Goal: Task Accomplishment & Management: Manage account settings

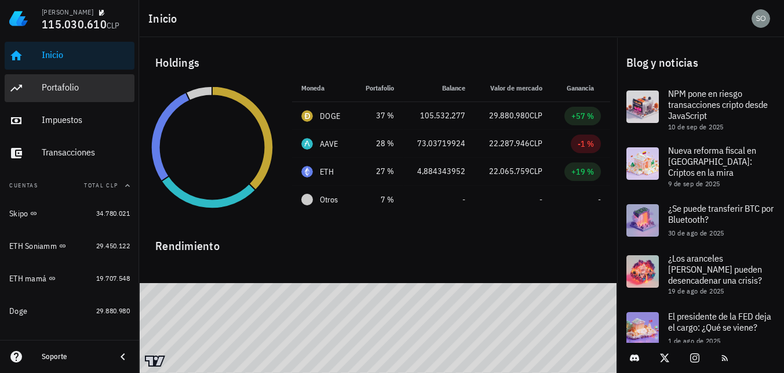
click at [50, 86] on div "Portafolio" at bounding box center [86, 87] width 88 height 11
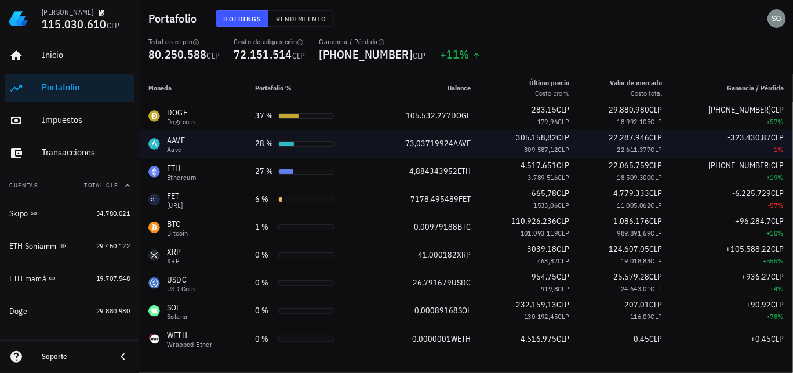
click at [177, 146] on div "Aave" at bounding box center [176, 149] width 18 height 7
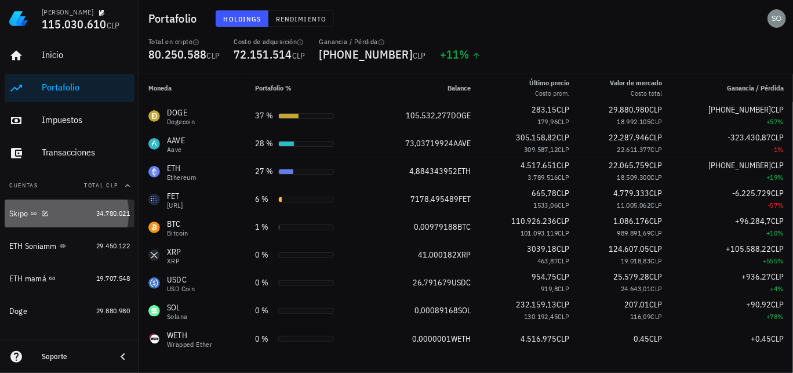
click at [14, 214] on div "Skipo" at bounding box center [18, 214] width 19 height 10
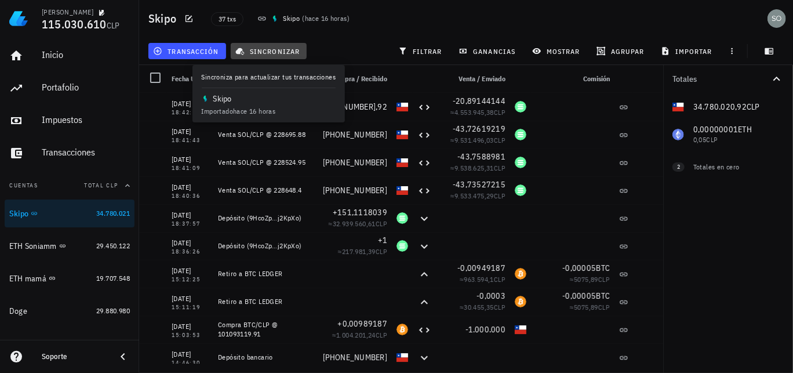
click at [275, 49] on span "sincronizar" at bounding box center [269, 50] width 62 height 9
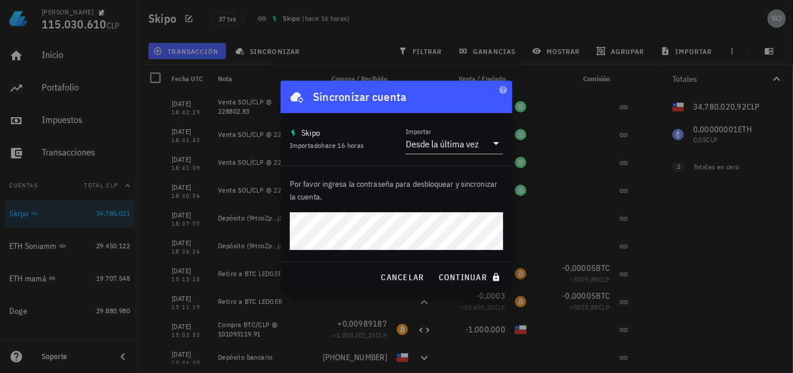
click at [351, 229] on div "Por favor ingresa la contraseña para desbloquear y sincronizar la cuenta." at bounding box center [396, 214] width 232 height 96
drag, startPoint x: 286, startPoint y: 228, endPoint x: 278, endPoint y: 225, distance: 9.2
click at [278, 225] on div "[PERSON_NAME] 115.030.610 CLP Inicio [GEOGRAPHIC_DATA] Impuestos [GEOGRAPHIC_DA…" at bounding box center [396, 186] width 793 height 373
click at [317, 278] on div "cancelar continuar" at bounding box center [396, 277] width 232 height 30
click at [466, 280] on span "continuar" at bounding box center [470, 277] width 65 height 10
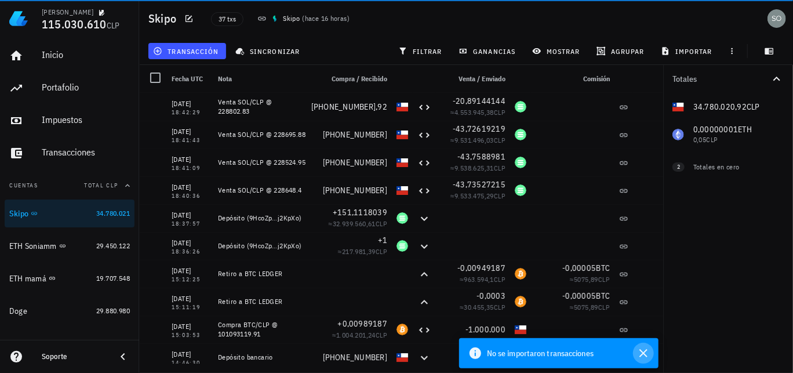
click at [646, 352] on icon "button" at bounding box center [643, 353] width 14 height 14
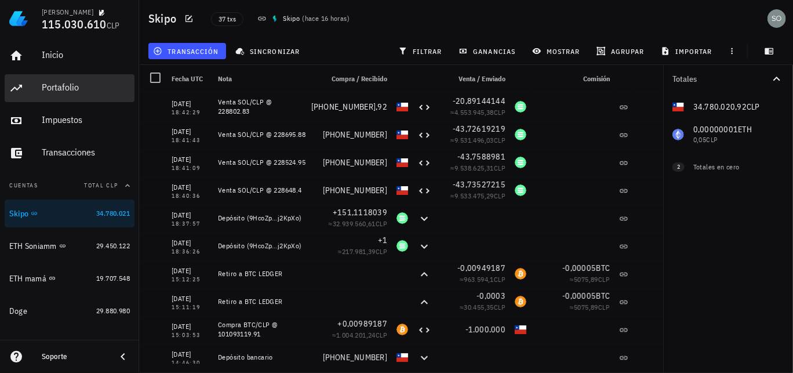
click at [62, 87] on div "Portafolio" at bounding box center [86, 87] width 88 height 11
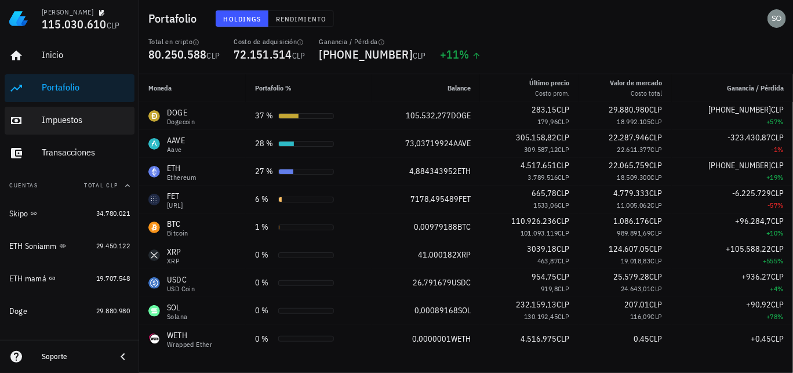
scroll to position [58, 0]
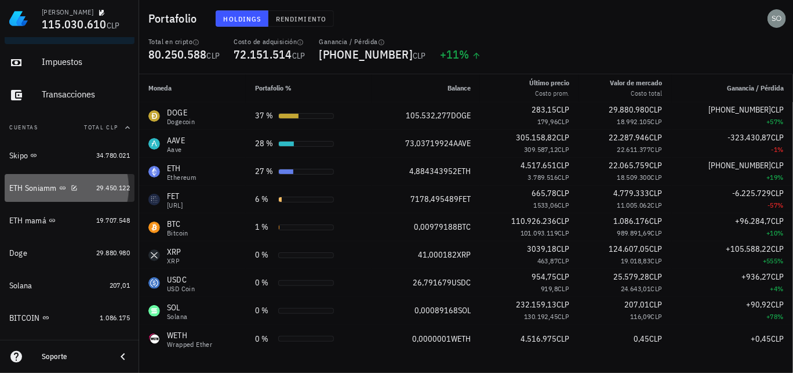
click at [37, 188] on div "ETH Soniamm" at bounding box center [33, 188] width 48 height 10
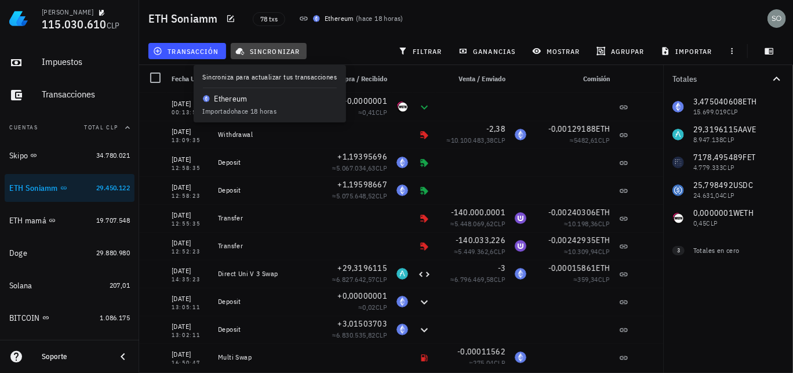
click at [282, 52] on span "sincronizar" at bounding box center [269, 50] width 62 height 9
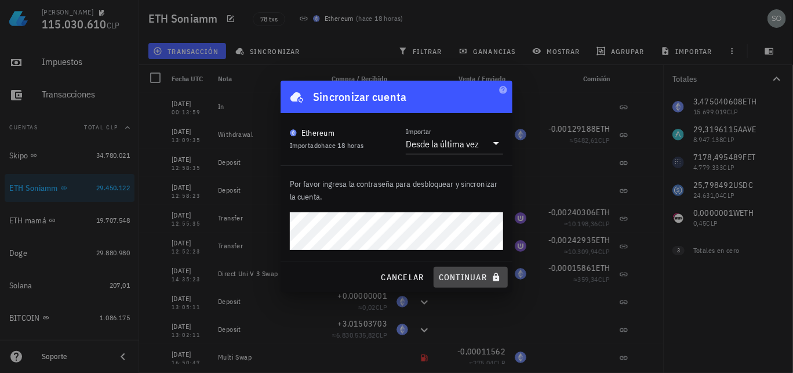
click at [469, 280] on span "continuar" at bounding box center [470, 277] width 65 height 10
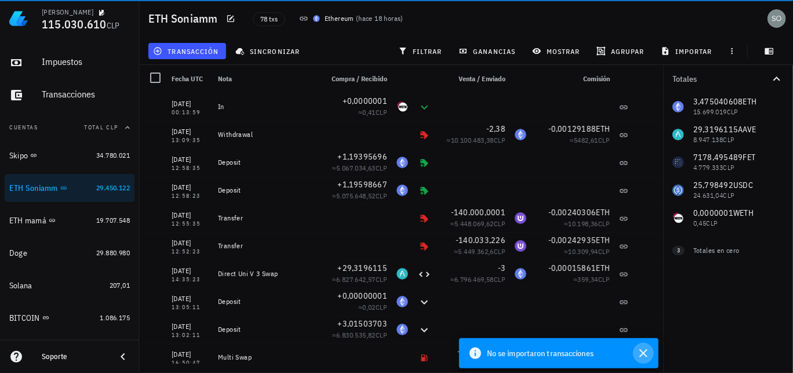
click at [644, 354] on icon "button" at bounding box center [643, 353] width 8 height 8
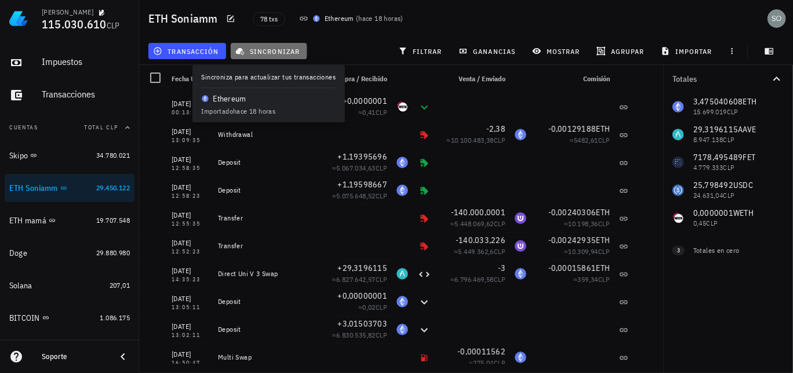
click at [276, 52] on span "sincronizar" at bounding box center [269, 50] width 62 height 9
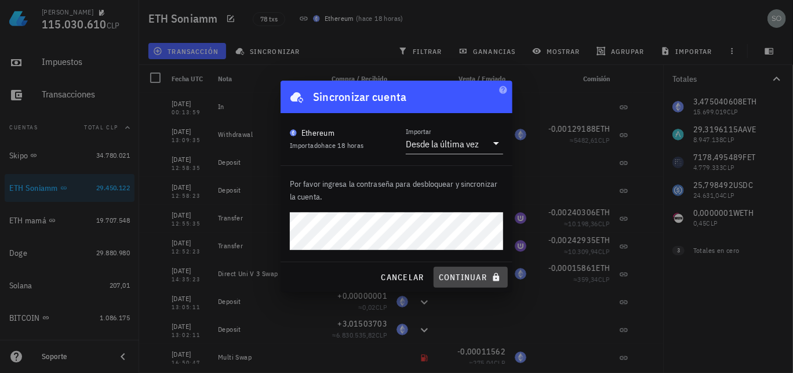
click at [462, 278] on span "continuar" at bounding box center [470, 277] width 65 height 10
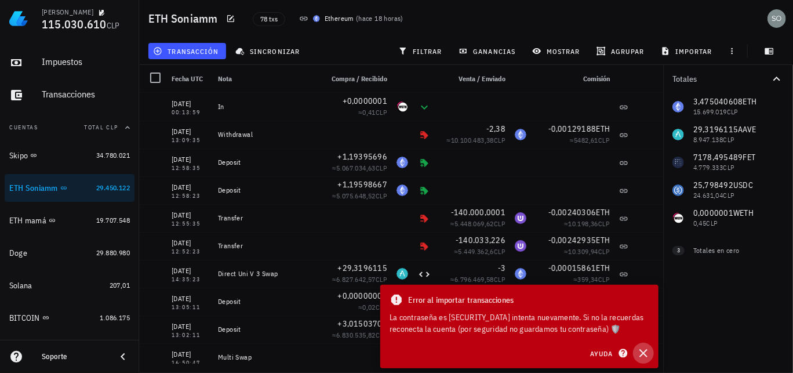
click at [644, 355] on icon "button" at bounding box center [643, 353] width 14 height 14
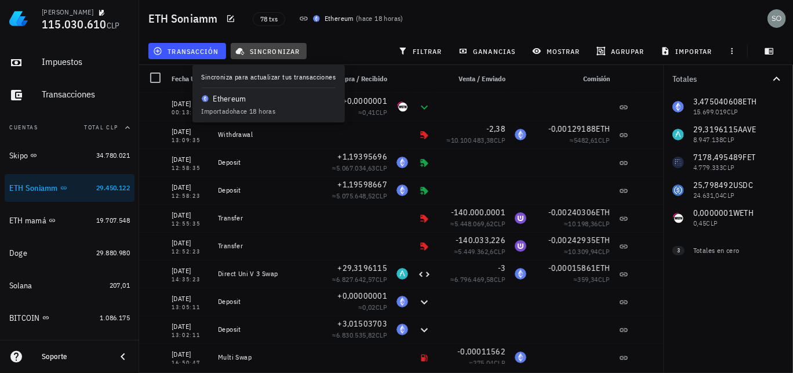
click at [286, 49] on span "sincronizar" at bounding box center [269, 50] width 62 height 9
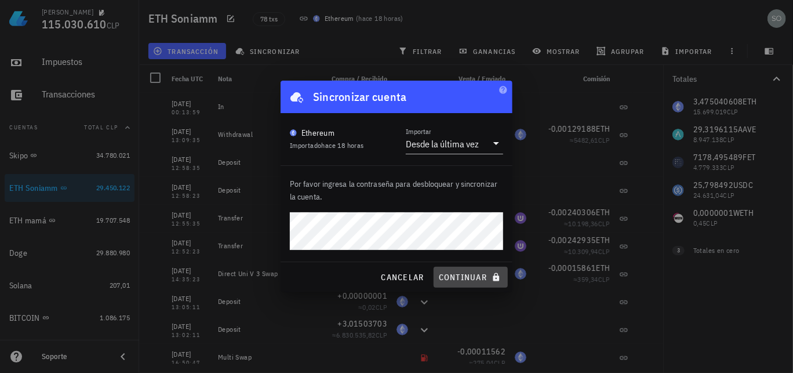
click at [468, 277] on span "continuar" at bounding box center [470, 277] width 65 height 10
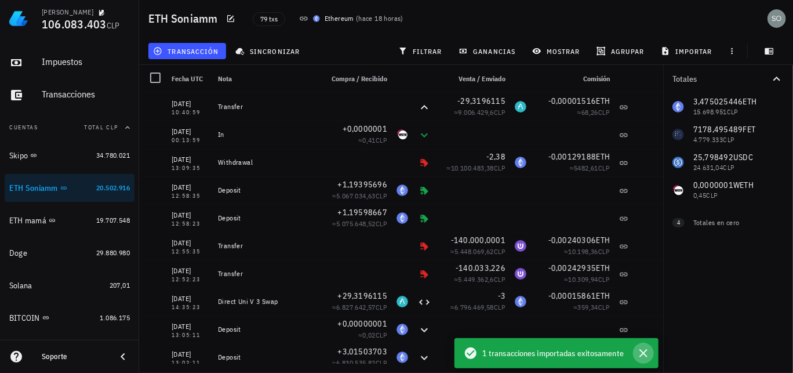
click at [644, 352] on icon "button" at bounding box center [643, 353] width 8 height 8
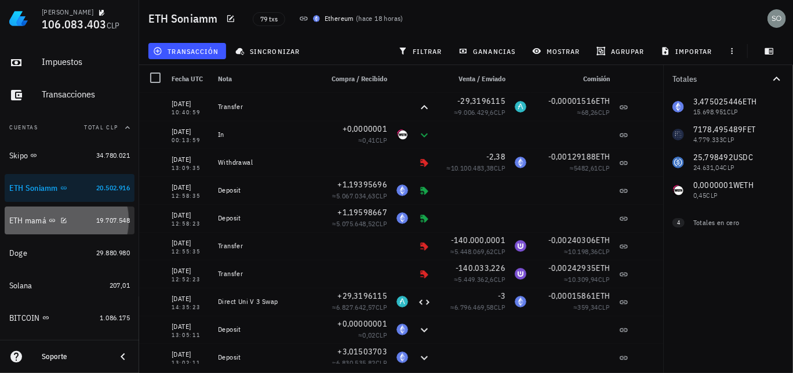
click at [24, 224] on div "ETH mamá" at bounding box center [27, 221] width 37 height 10
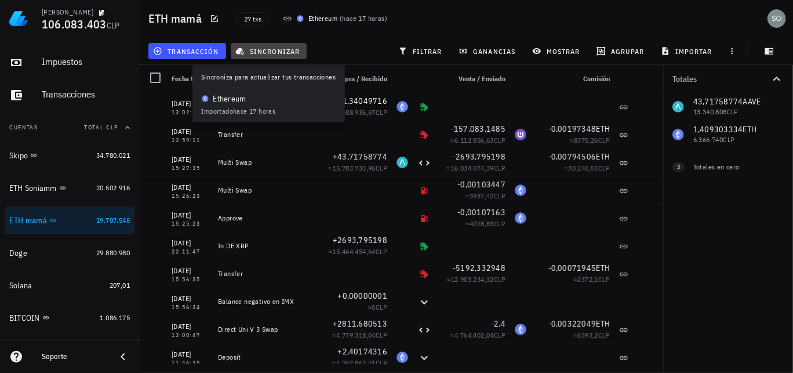
click at [276, 49] on span "sincronizar" at bounding box center [269, 50] width 62 height 9
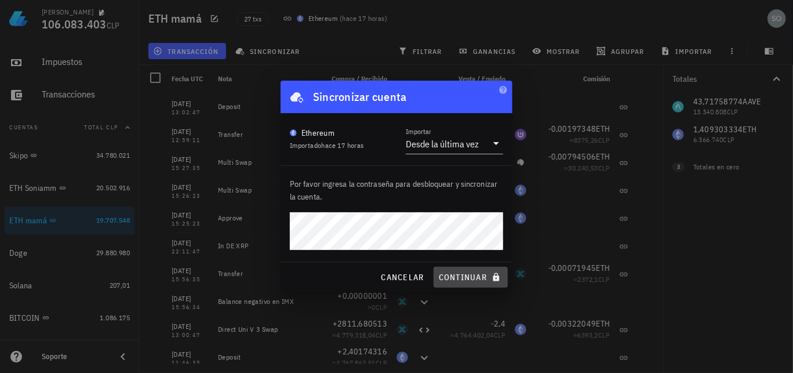
click at [466, 278] on span "continuar" at bounding box center [470, 277] width 65 height 10
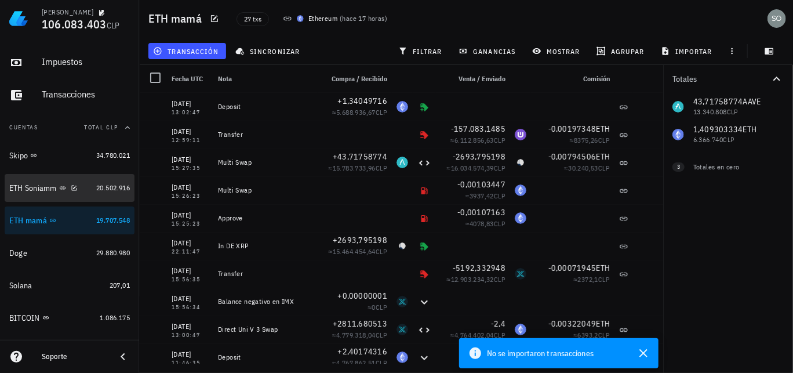
click at [37, 188] on div "ETH Soniamm" at bounding box center [33, 188] width 48 height 10
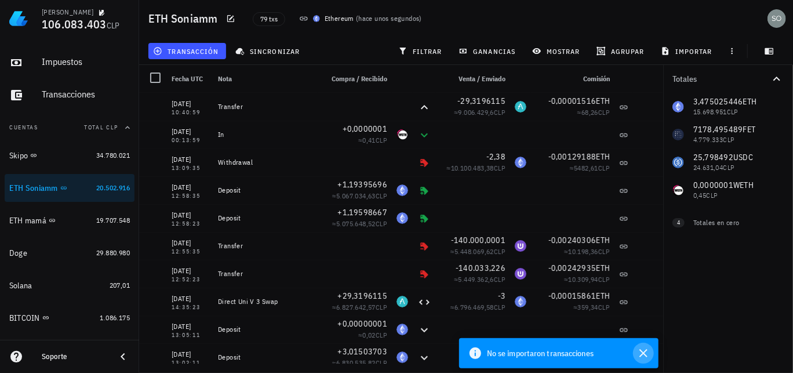
click at [643, 352] on icon "button" at bounding box center [643, 353] width 8 height 8
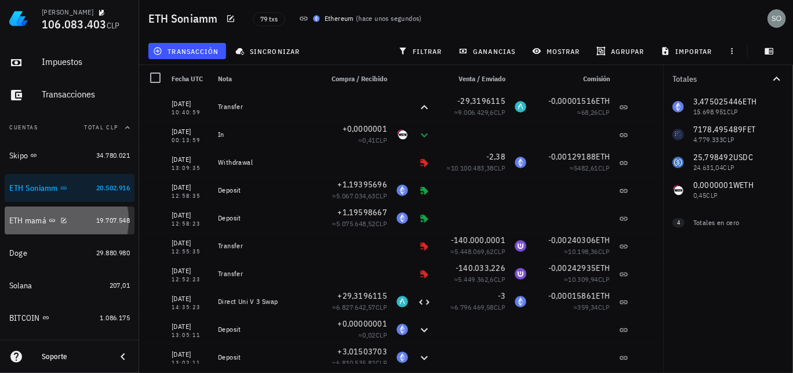
click at [24, 224] on div "ETH mamá" at bounding box center [27, 221] width 37 height 10
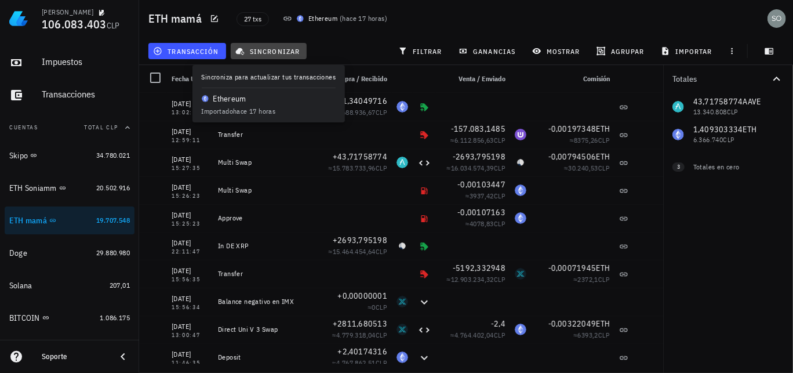
click at [269, 52] on span "sincronizar" at bounding box center [269, 50] width 62 height 9
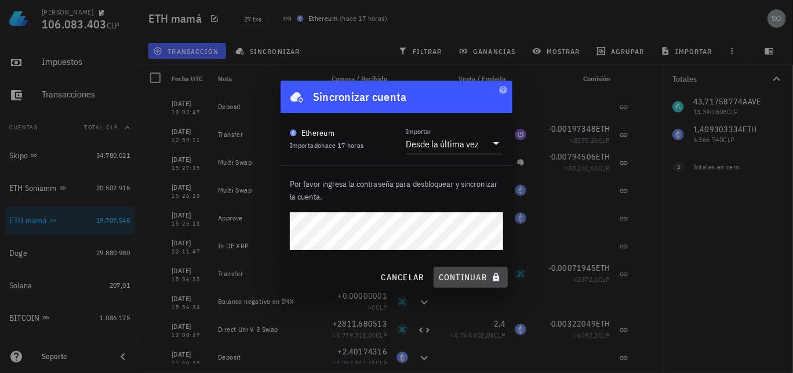
click at [466, 277] on span "continuar" at bounding box center [470, 277] width 65 height 10
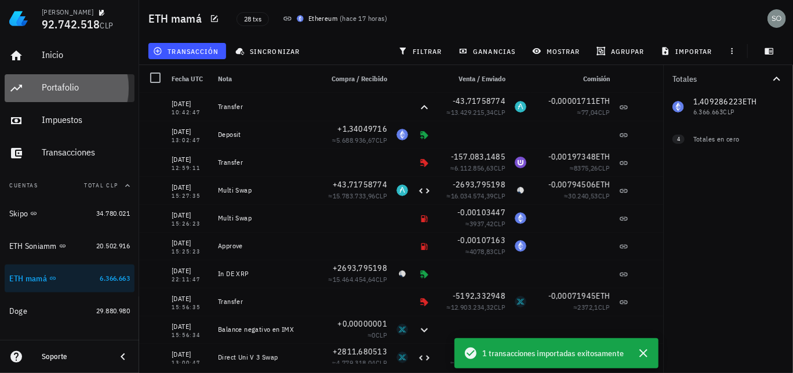
click at [57, 92] on div "Portafolio" at bounding box center [86, 87] width 88 height 11
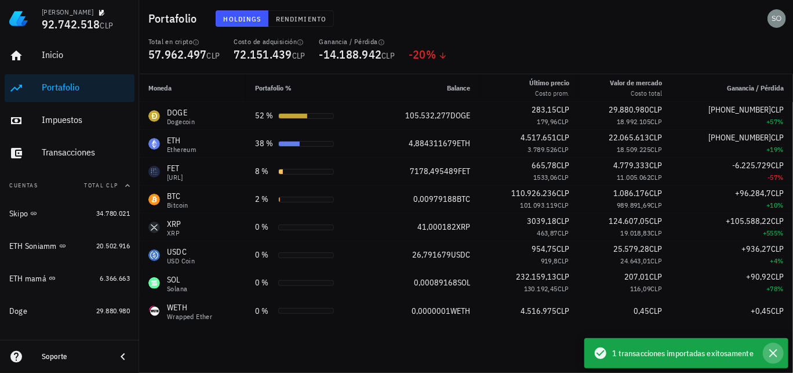
click at [773, 351] on icon "button" at bounding box center [773, 353] width 14 height 14
